Goal: Task Accomplishment & Management: Complete application form

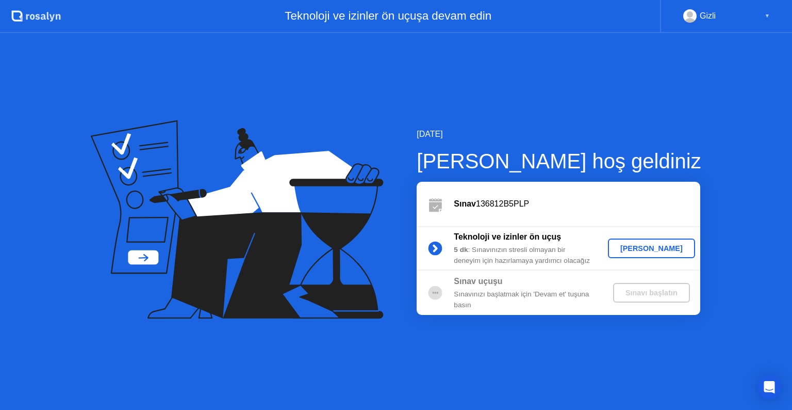
click at [648, 244] on div "[PERSON_NAME]" at bounding box center [651, 248] width 79 height 8
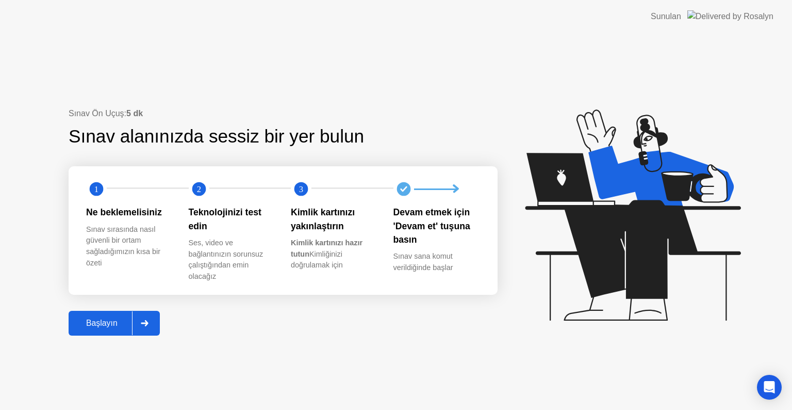
click at [114, 331] on button "Başlayın" at bounding box center [114, 323] width 91 height 25
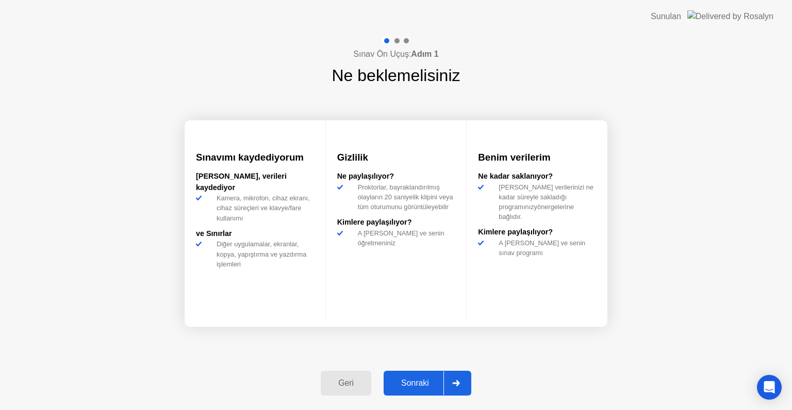
click at [424, 385] on div "Sonraki" at bounding box center [415, 382] width 57 height 9
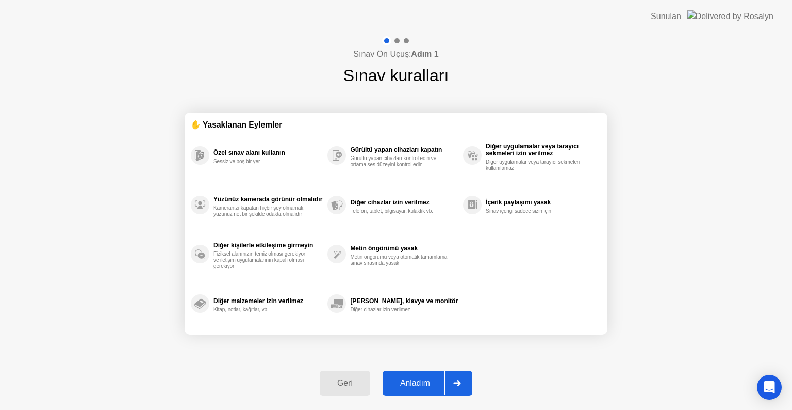
click at [428, 383] on div "Anladım" at bounding box center [415, 382] width 59 height 9
select select "**********"
select select "*******"
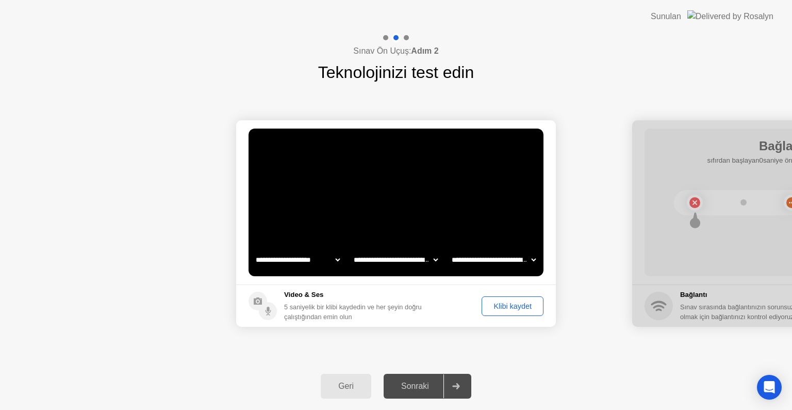
click at [516, 302] on div "Klibi kaydet" at bounding box center [512, 306] width 55 height 8
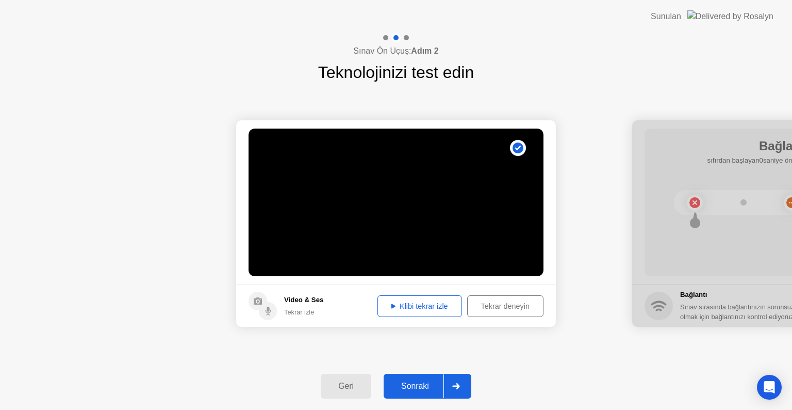
click at [420, 384] on div "Sonraki" at bounding box center [415, 385] width 57 height 9
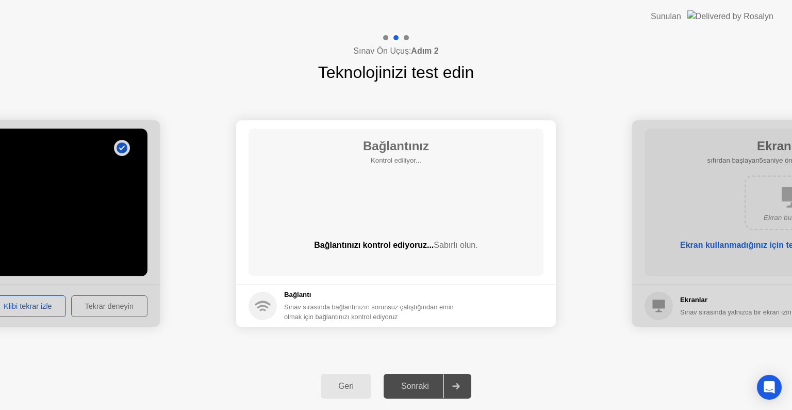
click at [420, 384] on div "Sonraki" at bounding box center [415, 385] width 57 height 9
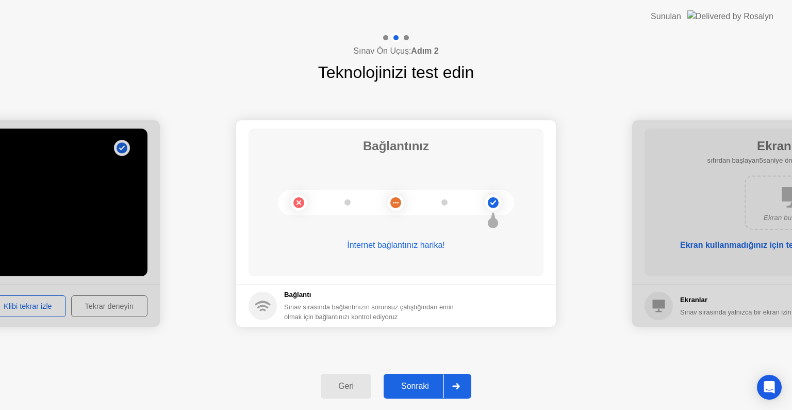
click at [414, 384] on div "Sonraki" at bounding box center [415, 385] width 57 height 9
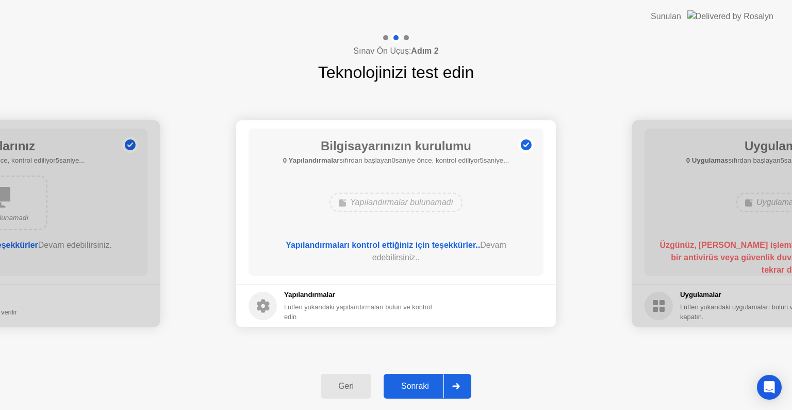
click at [627, 369] on div "Geri Sonraki" at bounding box center [396, 385] width 792 height 47
click at [423, 381] on div "Sonraki" at bounding box center [415, 385] width 57 height 9
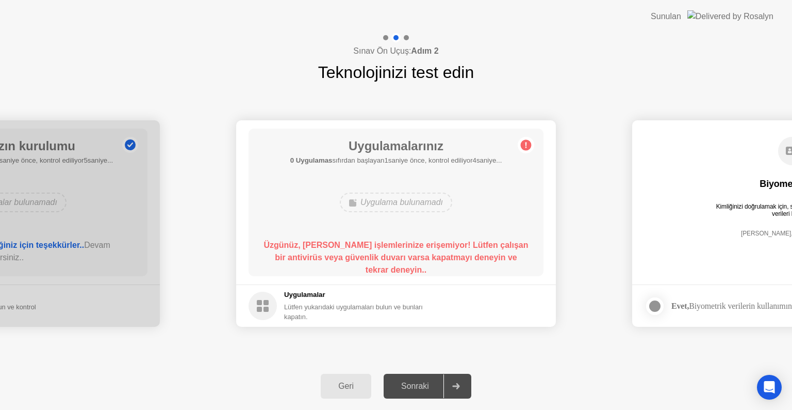
click at [529, 144] on circle at bounding box center [526, 145] width 11 height 11
click at [266, 306] on circle at bounding box center [263, 306] width 28 height 28
click at [684, 45] on div "Sınav Ön Uçuş: Adım 2 Teknolojinizi test edin" at bounding box center [396, 59] width 792 height 52
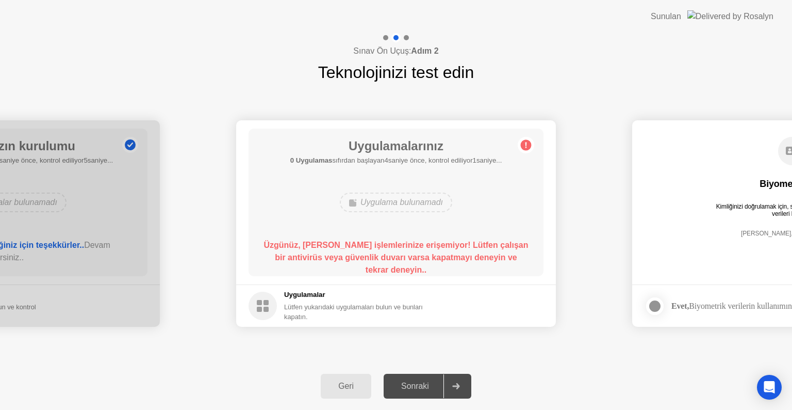
click at [682, 387] on div "Geri Sonraki" at bounding box center [396, 385] width 792 height 47
click at [354, 392] on button "Geri" at bounding box center [346, 386] width 51 height 25
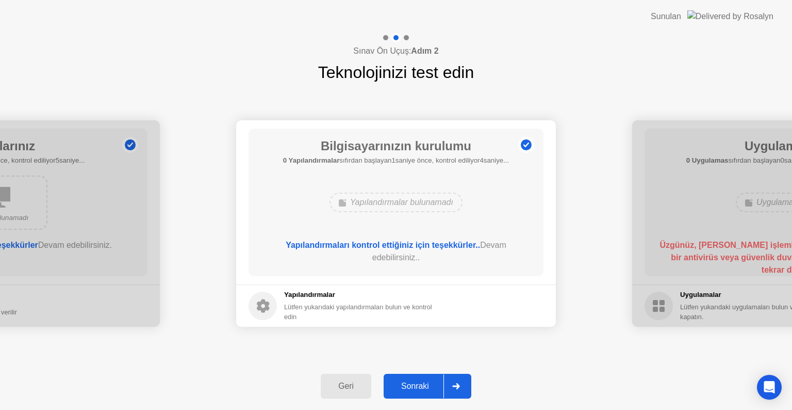
click at [435, 384] on div "Sonraki" at bounding box center [415, 385] width 57 height 9
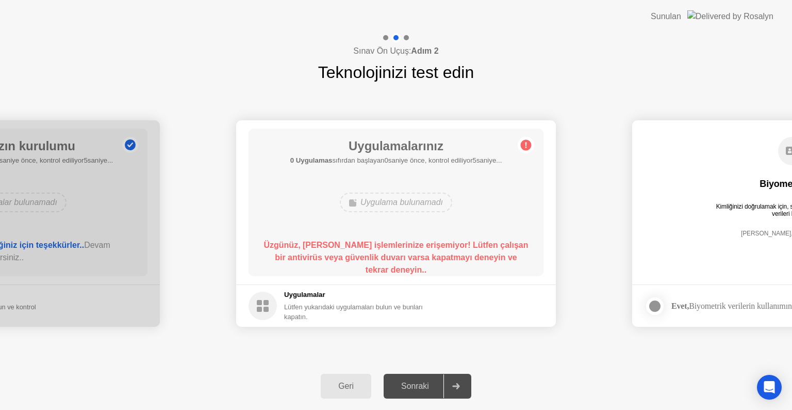
click at [435, 384] on div "Sonraki" at bounding box center [415, 385] width 57 height 9
click at [385, 38] on div at bounding box center [385, 37] width 5 height 5
click at [403, 37] on div at bounding box center [396, 37] width 30 height 9
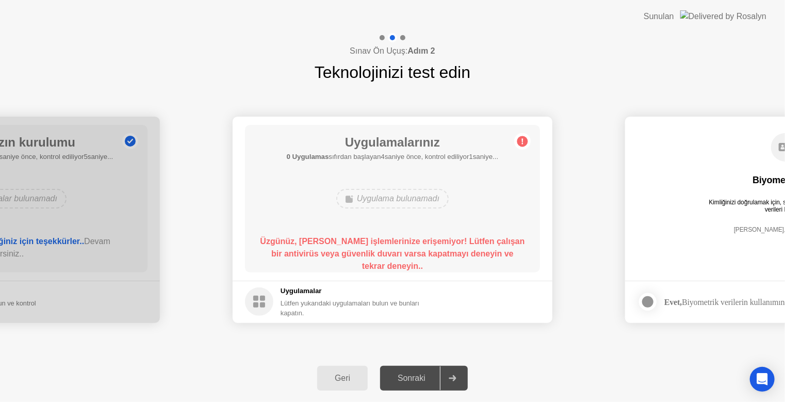
click at [440, 379] on div "Sonraki" at bounding box center [411, 378] width 57 height 9
click at [524, 376] on div "Geri Sonraki" at bounding box center [392, 377] width 785 height 47
click at [523, 138] on circle at bounding box center [522, 141] width 11 height 11
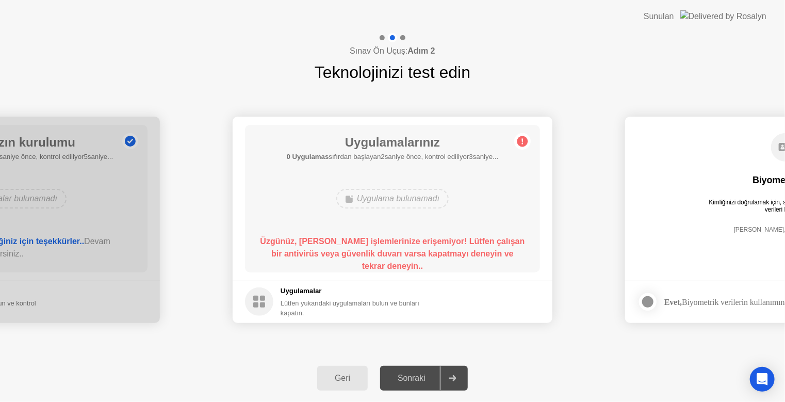
click at [523, 138] on circle at bounding box center [522, 141] width 11 height 11
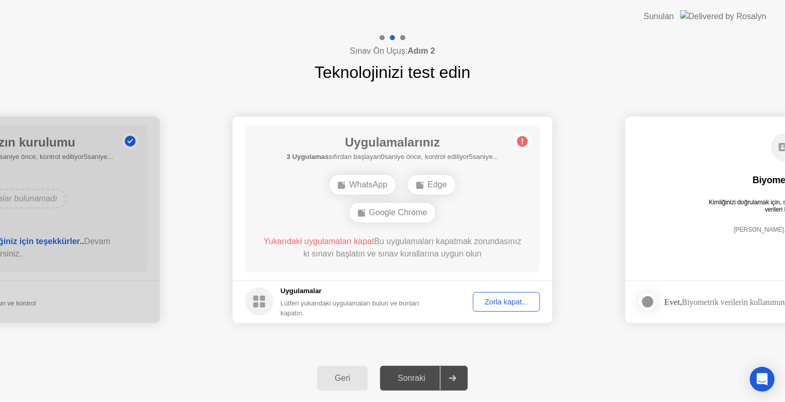
click at [503, 305] on div "Zorla kapat..." at bounding box center [507, 302] width 60 height 8
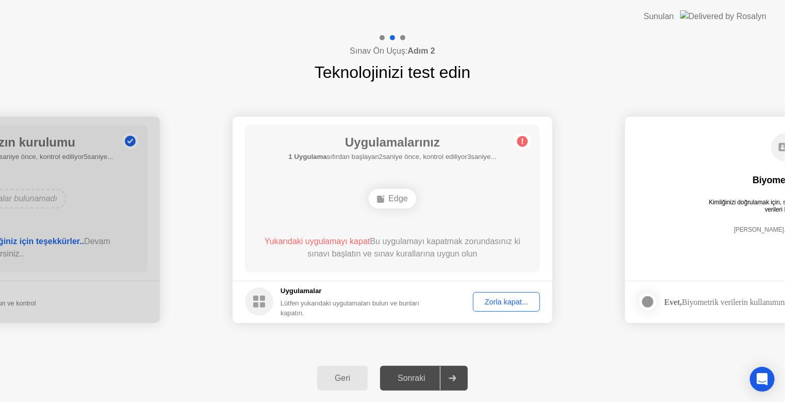
click at [502, 298] on div "Zorla kapat..." at bounding box center [507, 302] width 60 height 8
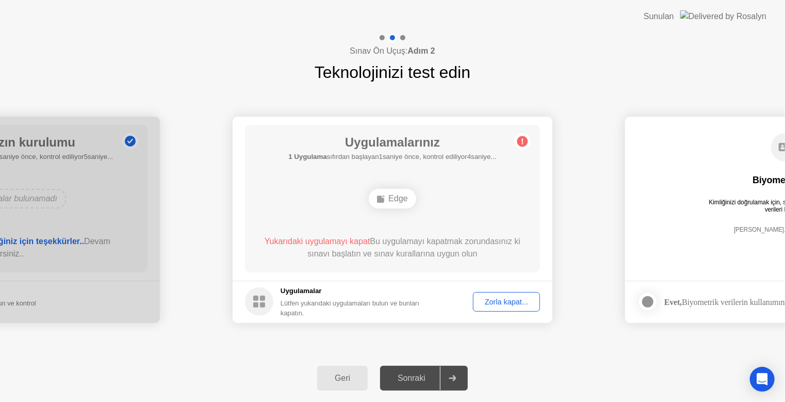
click at [503, 299] on div "Zorla kapat..." at bounding box center [507, 302] width 60 height 8
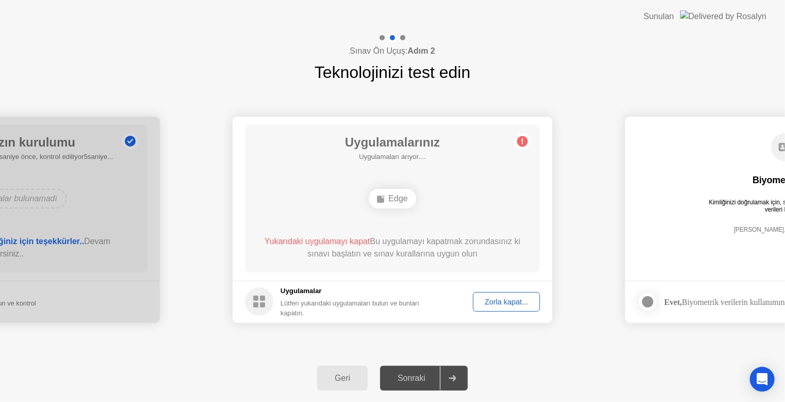
click at [515, 301] on div "Zorla kapat..." at bounding box center [507, 302] width 60 height 8
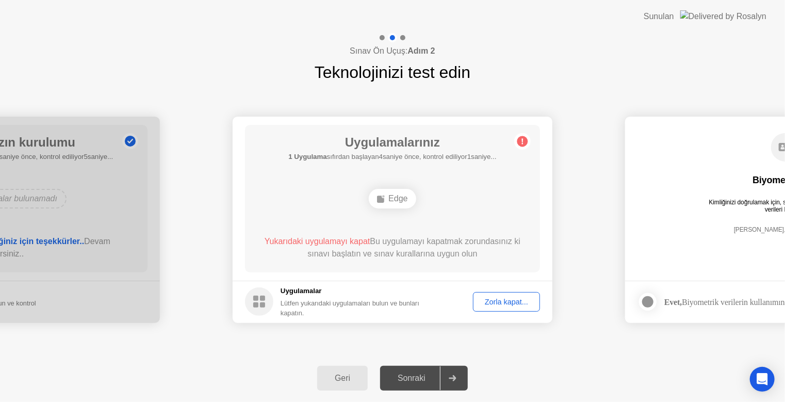
click at [501, 298] on div "Zorla kapat..." at bounding box center [507, 302] width 60 height 8
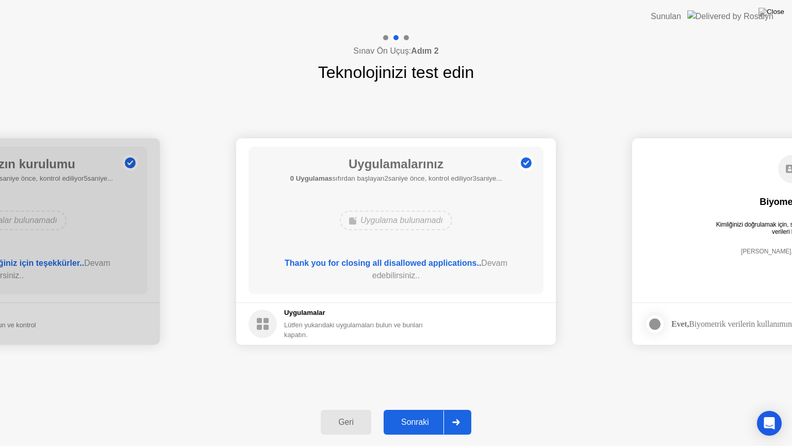
click at [407, 409] on div "Sonraki" at bounding box center [415, 421] width 57 height 9
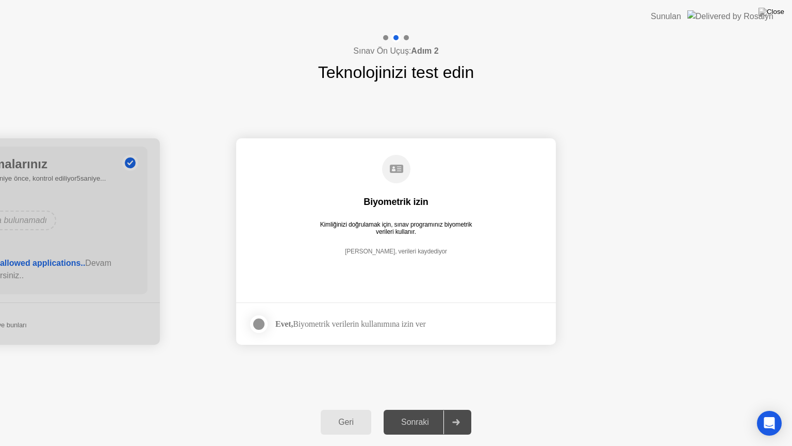
click at [258, 324] on div at bounding box center [259, 324] width 12 height 12
click at [418, 409] on div "Sonraki" at bounding box center [415, 421] width 57 height 9
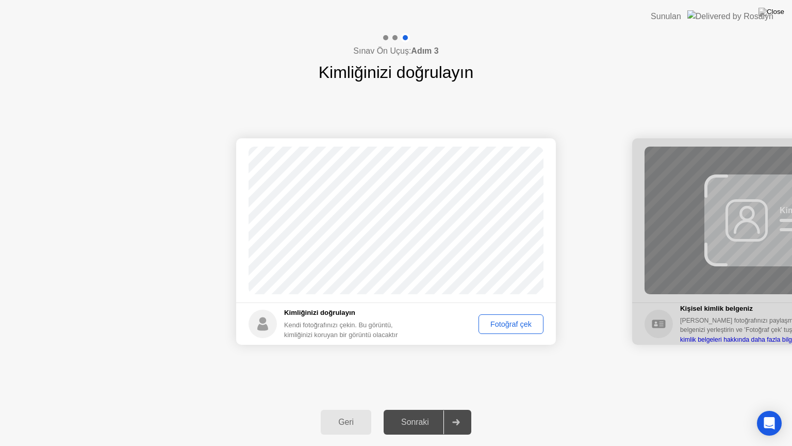
click at [505, 322] on div "Fotoğraf çek" at bounding box center [511, 324] width 58 height 8
click at [507, 328] on div "Tekrar çek" at bounding box center [515, 324] width 51 height 8
click at [518, 323] on div "Fotoğraf çek" at bounding box center [511, 324] width 58 height 8
click at [407, 409] on div "Sonraki" at bounding box center [415, 421] width 57 height 9
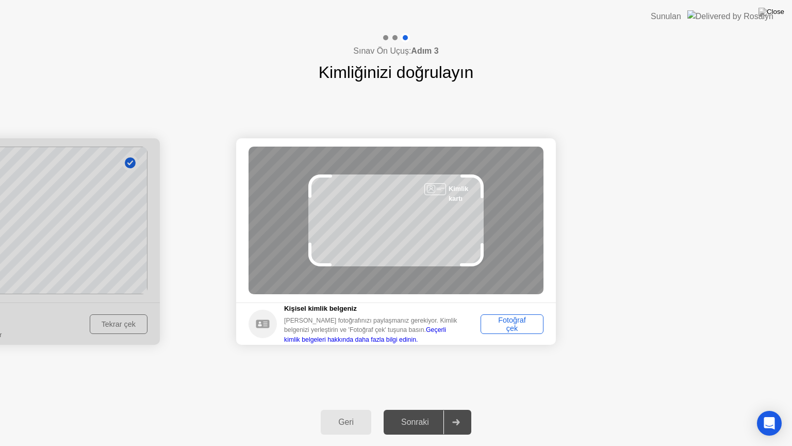
click at [510, 321] on div "Fotoğraf çek" at bounding box center [512, 324] width 56 height 17
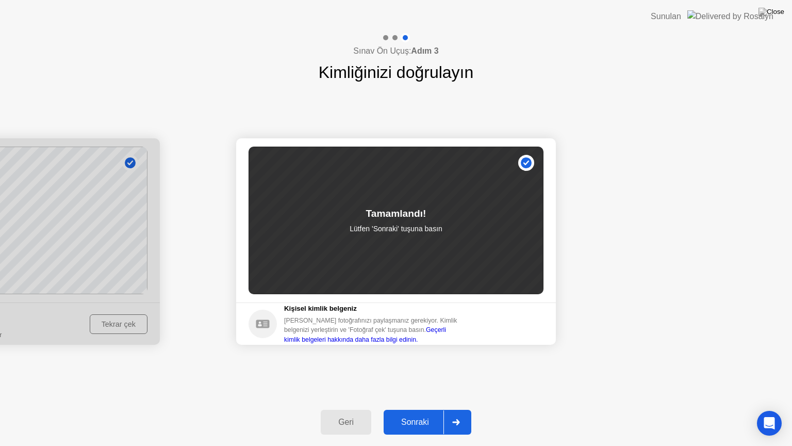
click at [415, 409] on div "Sonraki" at bounding box center [415, 421] width 57 height 9
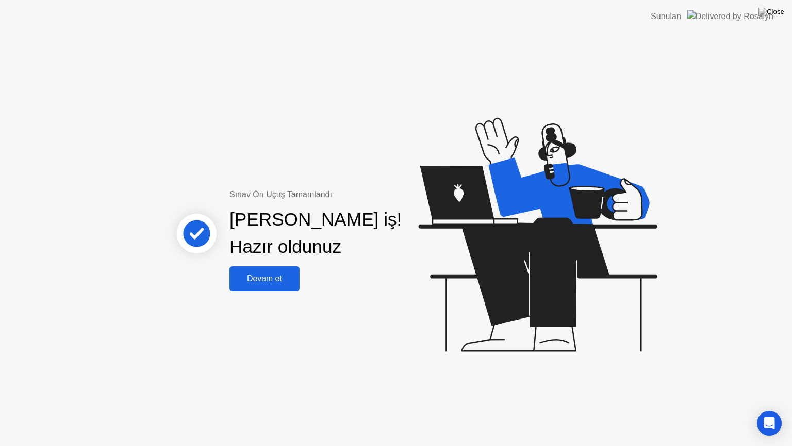
click at [730, 159] on div "Sınav Ön Uçuş Tamamlandı [PERSON_NAME] iş! Hazır oldunuz [PERSON_NAME] et" at bounding box center [396, 239] width 792 height 413
click at [285, 283] on div "Devam et" at bounding box center [265, 278] width 64 height 9
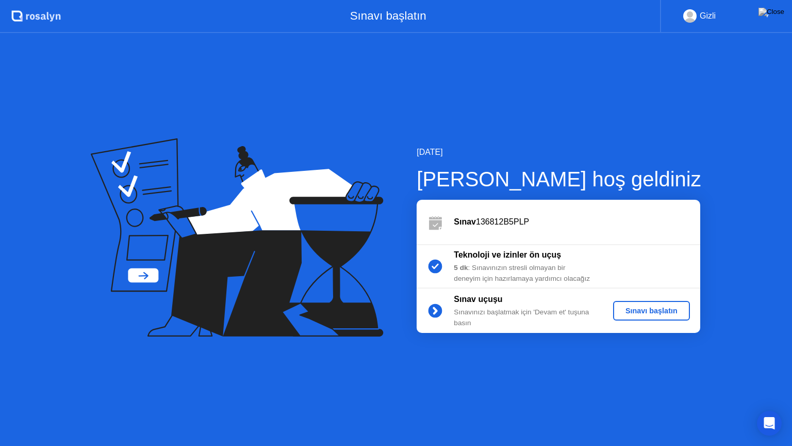
click at [649, 312] on div "Sınavı başlatın" at bounding box center [652, 310] width 69 height 8
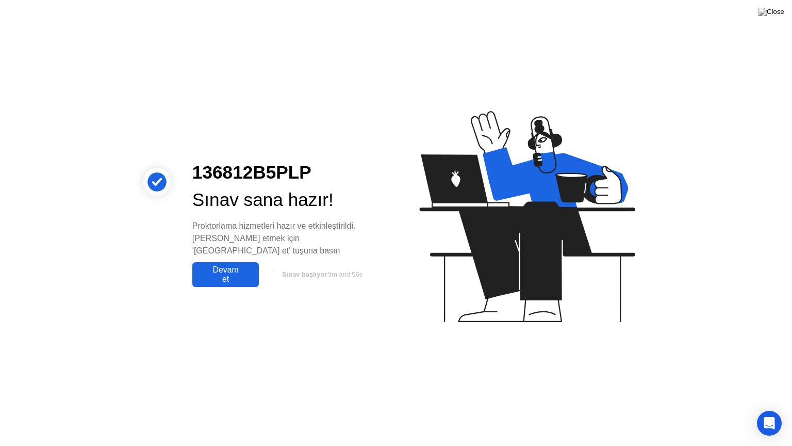
click at [222, 265] on div "Devam et" at bounding box center [226, 274] width 60 height 19
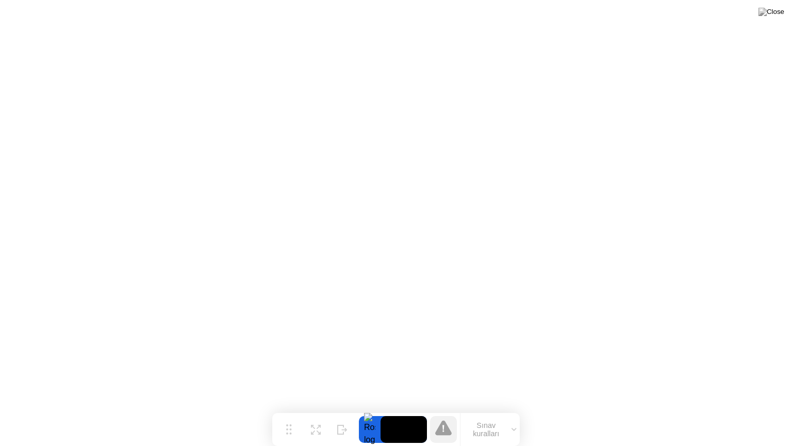
click at [510, 409] on button "Sınav kuralları" at bounding box center [490, 429] width 59 height 18
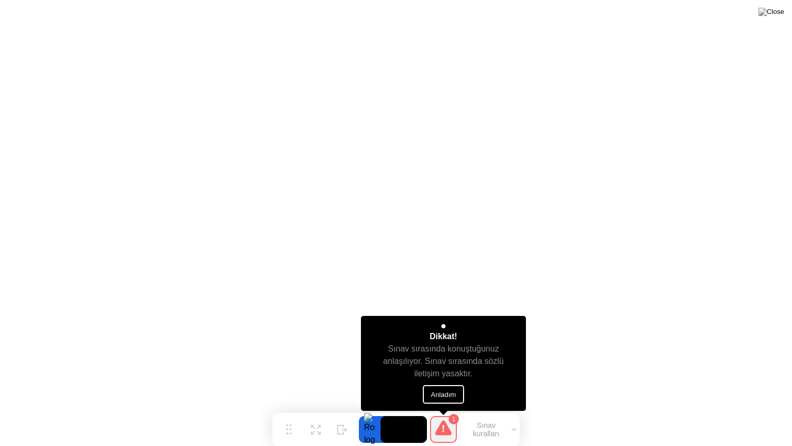
click at [446, 391] on button "Anladım" at bounding box center [444, 394] width 42 height 19
